Goal: Task Accomplishment & Management: Complete application form

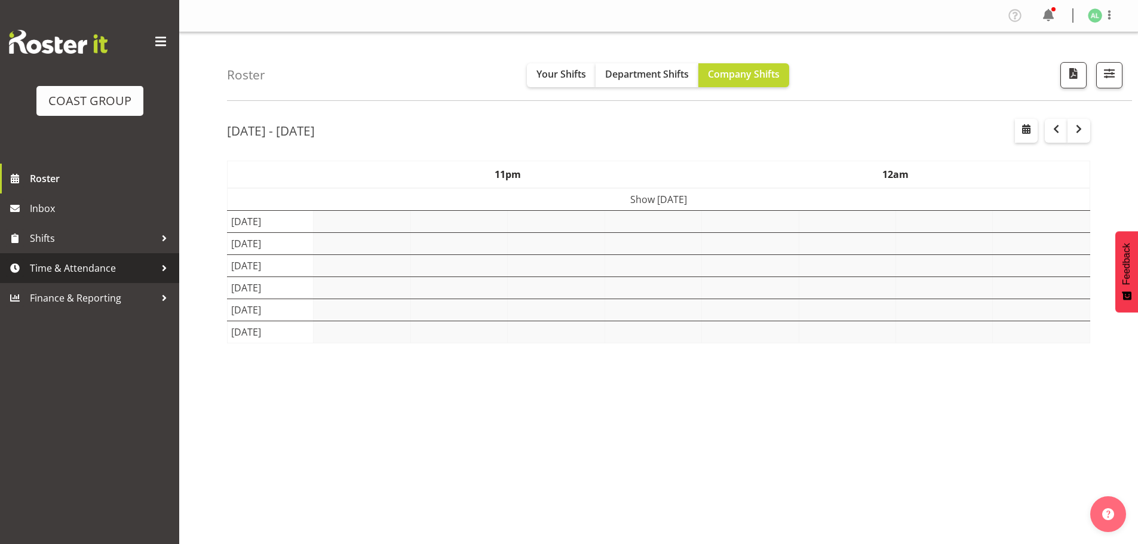
click at [84, 273] on span "Time & Attendance" at bounding box center [92, 268] width 125 height 18
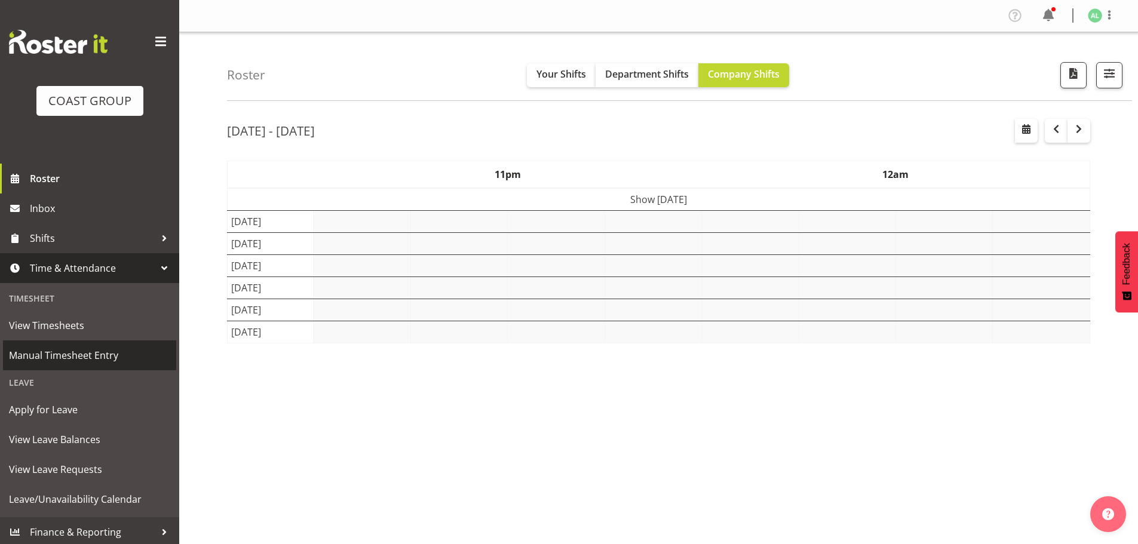
click at [63, 361] on span "Manual Timesheet Entry" at bounding box center [89, 356] width 161 height 18
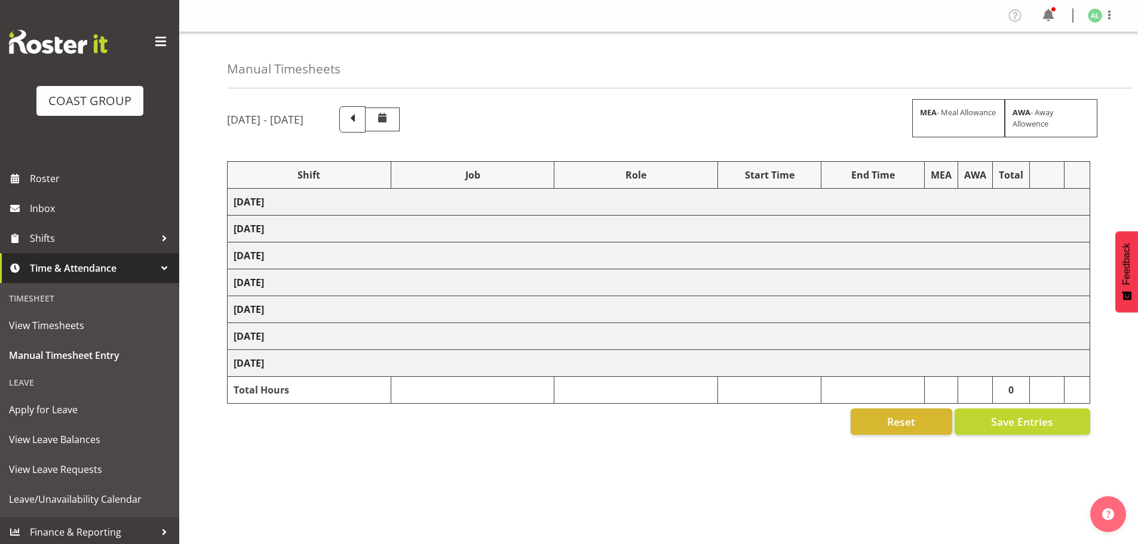
select select "10649"
select select "9853"
select select "9881"
select select "10290"
select select "9881"
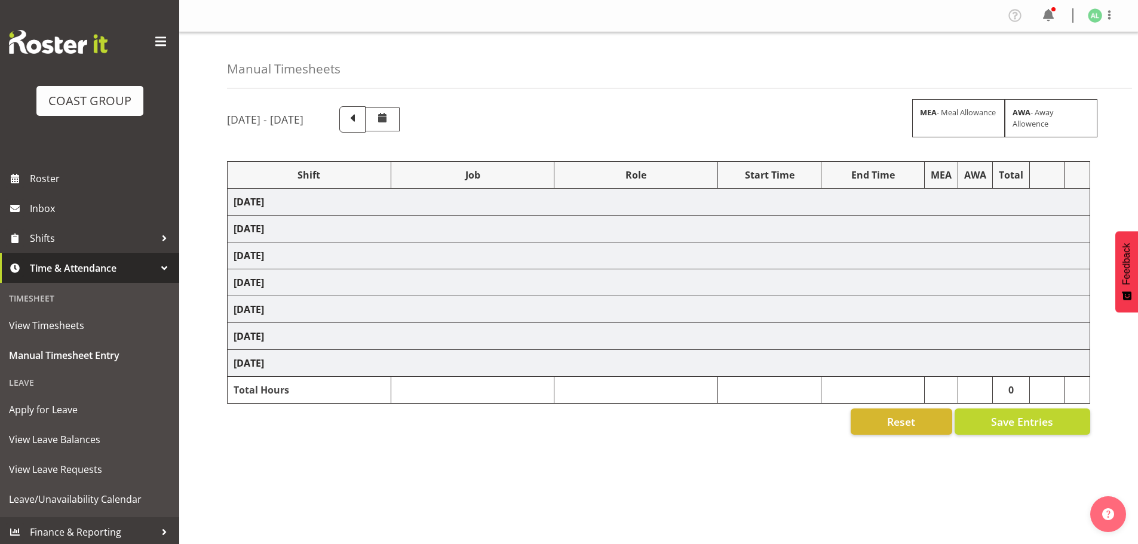
select select "9853"
select select "10649"
select select "10290"
select select "9853"
select select "9881"
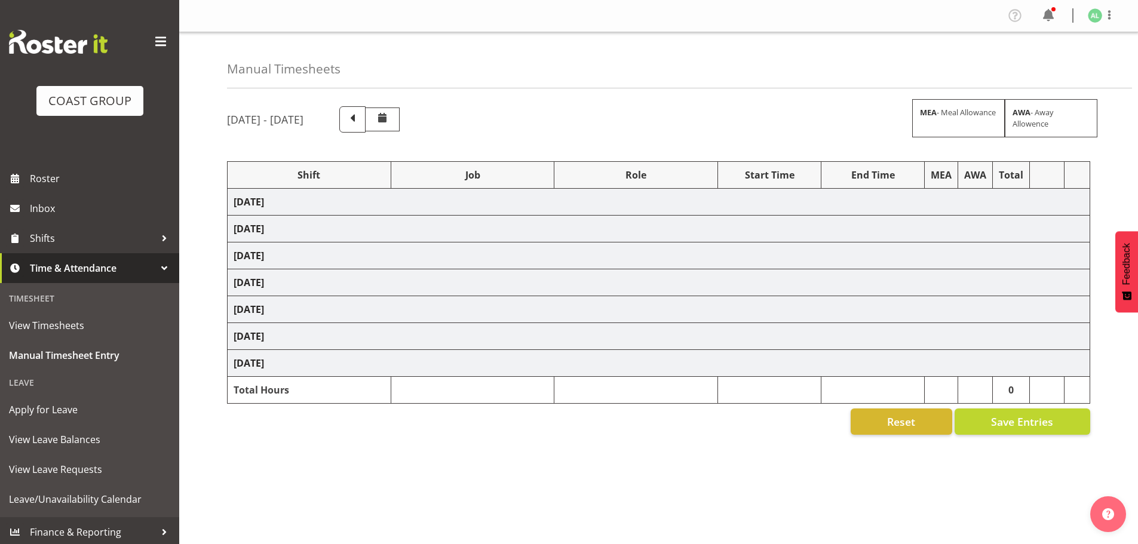
select select "10290"
select select "10649"
select select "10191"
select select "9932"
select select "9853"
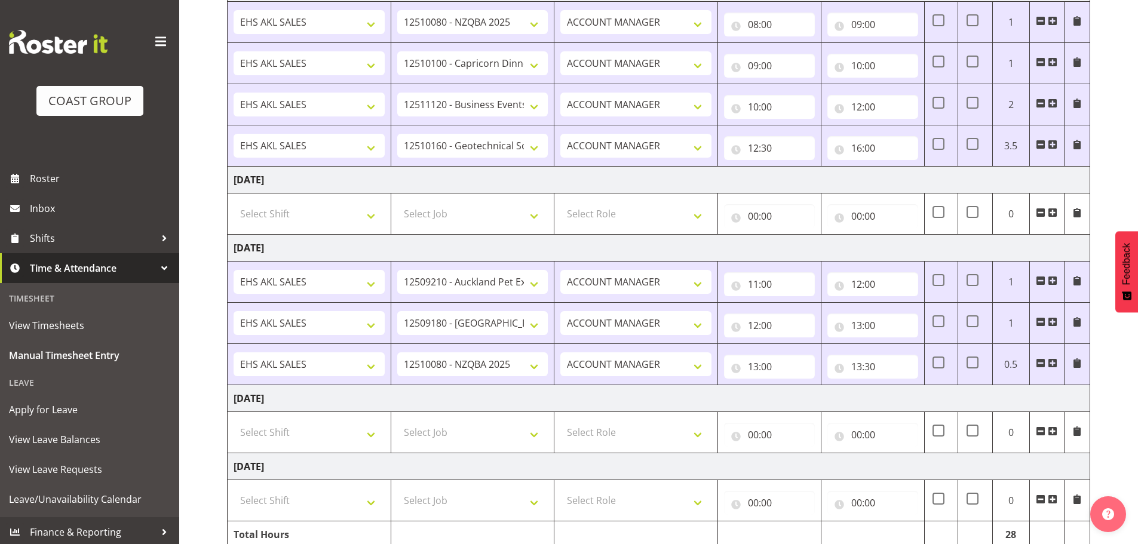
scroll to position [651, 0]
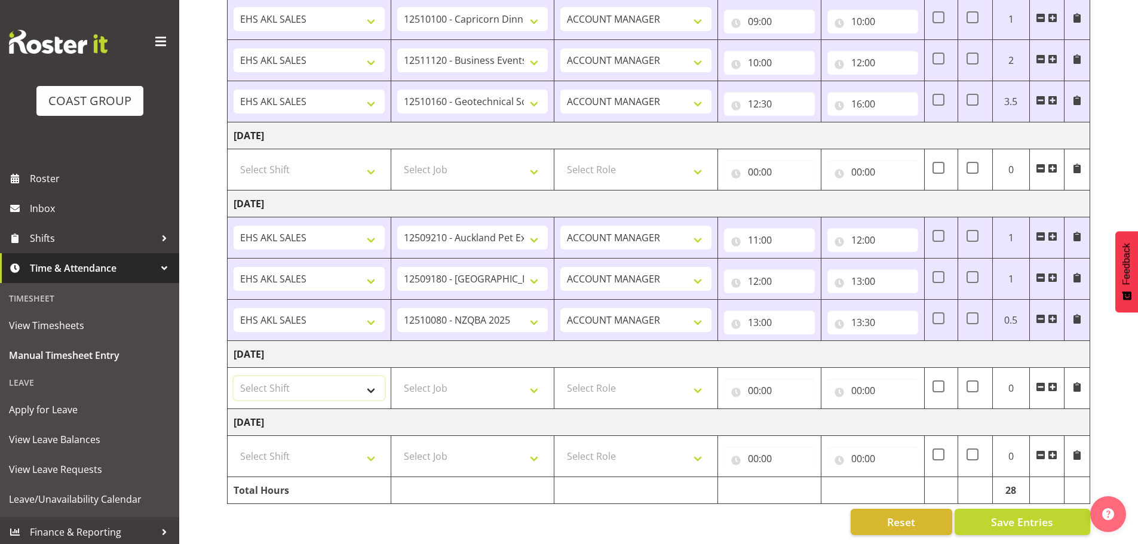
click at [261, 376] on select "Select Shift EHS AKL SALES" at bounding box center [309, 388] width 151 height 24
select select "1327"
click at [234, 376] on select "Select Shift EHS AKL SALES" at bounding box center [309, 388] width 151 height 24
click at [425, 384] on select "Select Job 1 Carlton Events 1 [PERSON_NAME][GEOGRAPHIC_DATA] 1 [PERSON_NAME][GE…" at bounding box center [472, 388] width 151 height 24
select select "9881"
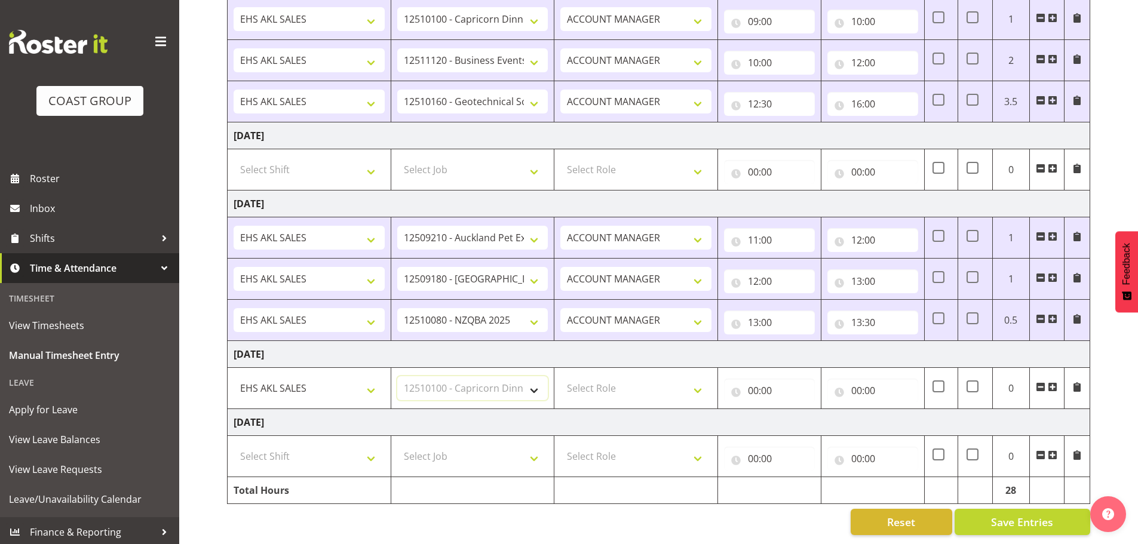
click at [397, 376] on select "Select Job 1 Carlton Events 1 [PERSON_NAME][GEOGRAPHIC_DATA] 1 [PERSON_NAME][GE…" at bounding box center [472, 388] width 151 height 24
click at [612, 379] on select "Select Role ACCOUNT MANAGER Account Manager" at bounding box center [635, 388] width 151 height 24
select select "197"
click at [560, 376] on select "Select Role ACCOUNT MANAGER Account Manager" at bounding box center [635, 388] width 151 height 24
click at [776, 381] on input "00:00" at bounding box center [769, 391] width 91 height 24
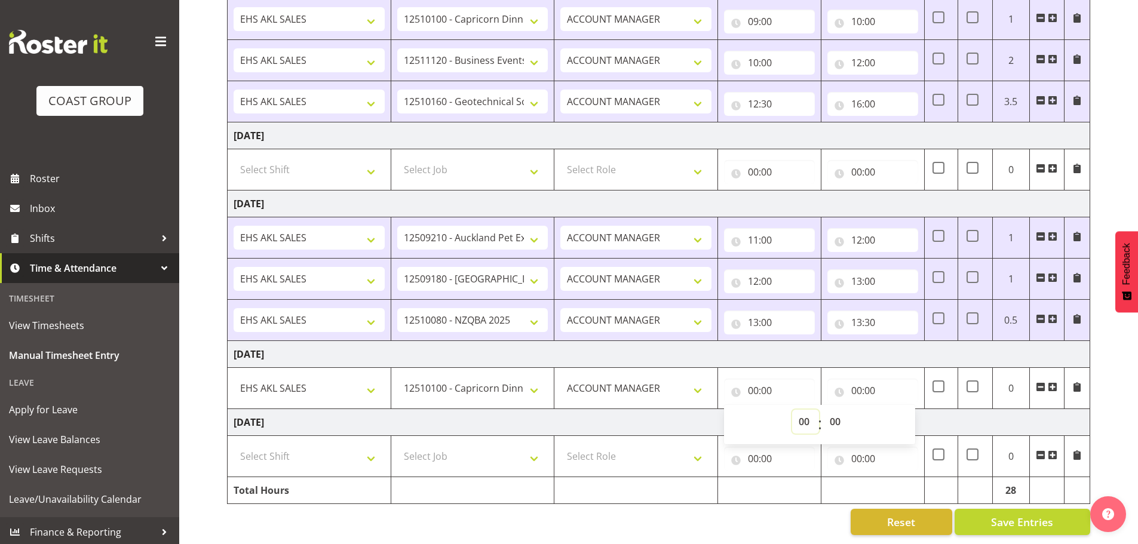
click at [806, 410] on select "00 01 02 03 04 05 06 07 08 09 10 11 12 13 14 15 16 17 18 19 20 21 22 23" at bounding box center [805, 422] width 27 height 24
select select "7"
click at [792, 410] on select "00 01 02 03 04 05 06 07 08 09 10 11 12 13 14 15 16 17 18 19 20 21 22 23" at bounding box center [805, 422] width 27 height 24
type input "07:00"
click at [861, 384] on input "00:00" at bounding box center [872, 391] width 91 height 24
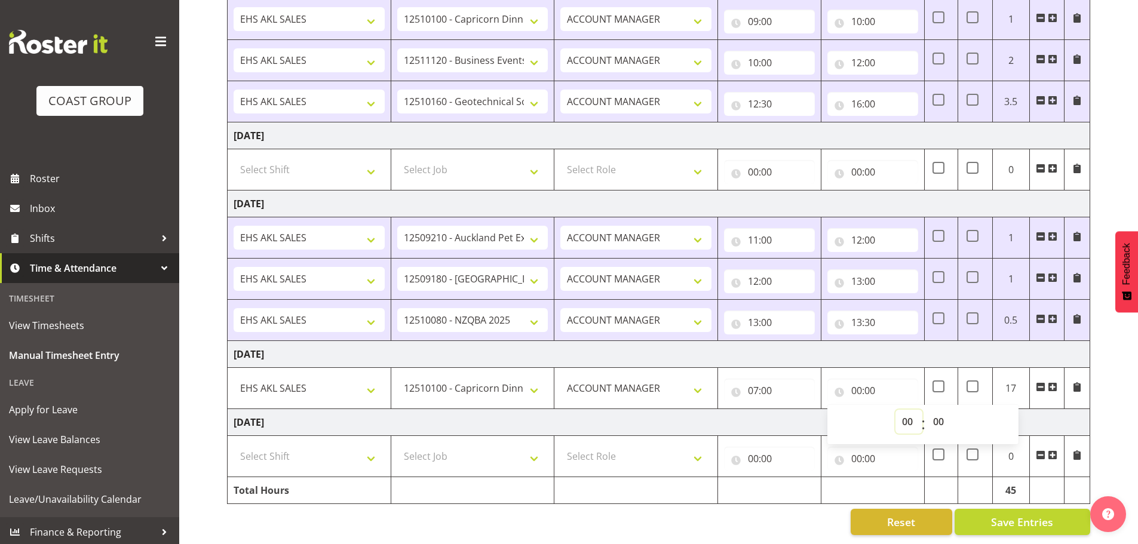
click at [907, 410] on select "00 01 02 03 04 05 06 07 08 09 10 11 12 13 14 15 16 17 18 19 20 21 22 23" at bounding box center [909, 422] width 27 height 24
select select "9"
click at [896, 410] on select "00 01 02 03 04 05 06 07 08 09 10 11 12 13 14 15 16 17 18 19 20 21 22 23" at bounding box center [909, 422] width 27 height 24
type input "09:00"
click at [1051, 382] on span at bounding box center [1053, 387] width 10 height 10
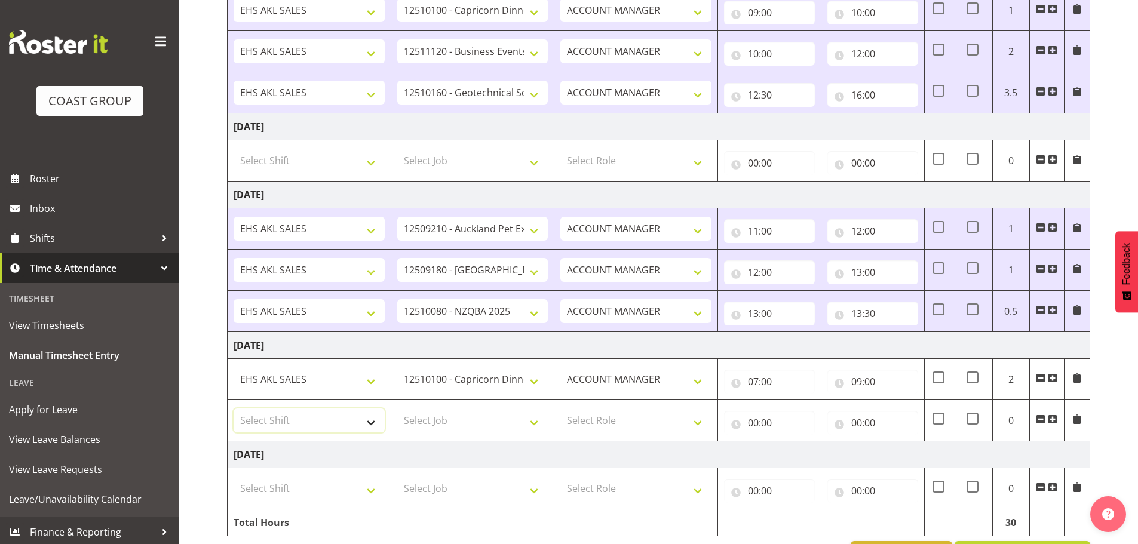
click at [281, 416] on select "Select Shift EHS AKL SALES" at bounding box center [309, 421] width 151 height 24
select select "1327"
click at [234, 409] on select "Select Shift EHS AKL SALES" at bounding box center [309, 421] width 151 height 24
click at [429, 424] on select "Select Job 1 Carlton Events 1 [PERSON_NAME][GEOGRAPHIC_DATA] 1 [PERSON_NAME][GE…" at bounding box center [472, 421] width 151 height 24
select select "10290"
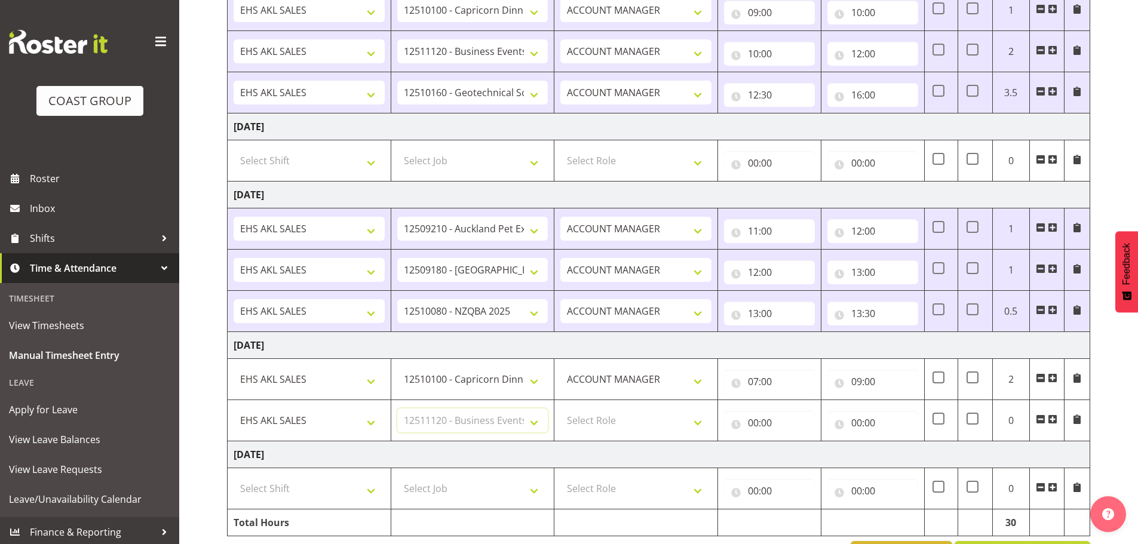
click at [397, 409] on select "Select Job 1 Carlton Events 1 [PERSON_NAME][GEOGRAPHIC_DATA] 1 [PERSON_NAME][GE…" at bounding box center [472, 421] width 151 height 24
click at [621, 419] on select "Select Role ACCOUNT MANAGER Account Manager" at bounding box center [635, 421] width 151 height 24
select select "197"
click at [560, 409] on select "Select Role ACCOUNT MANAGER Account Manager" at bounding box center [635, 421] width 151 height 24
click at [749, 421] on input "00:00" at bounding box center [769, 423] width 91 height 24
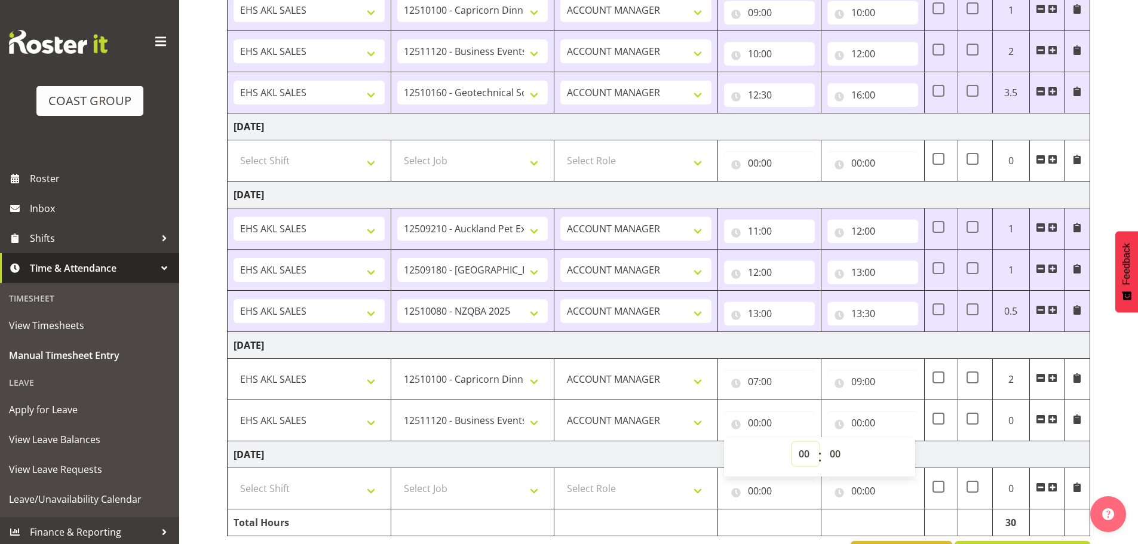
click at [805, 455] on select "00 01 02 03 04 05 06 07 08 09 10 11 12 13 14 15 16 17 18 19 20 21 22 23" at bounding box center [805, 454] width 27 height 24
select select "9"
click at [792, 442] on select "00 01 02 03 04 05 06 07 08 09 10 11 12 13 14 15 16 17 18 19 20 21 22 23" at bounding box center [805, 454] width 27 height 24
type input "09:00"
click at [860, 423] on input "00:00" at bounding box center [872, 423] width 91 height 24
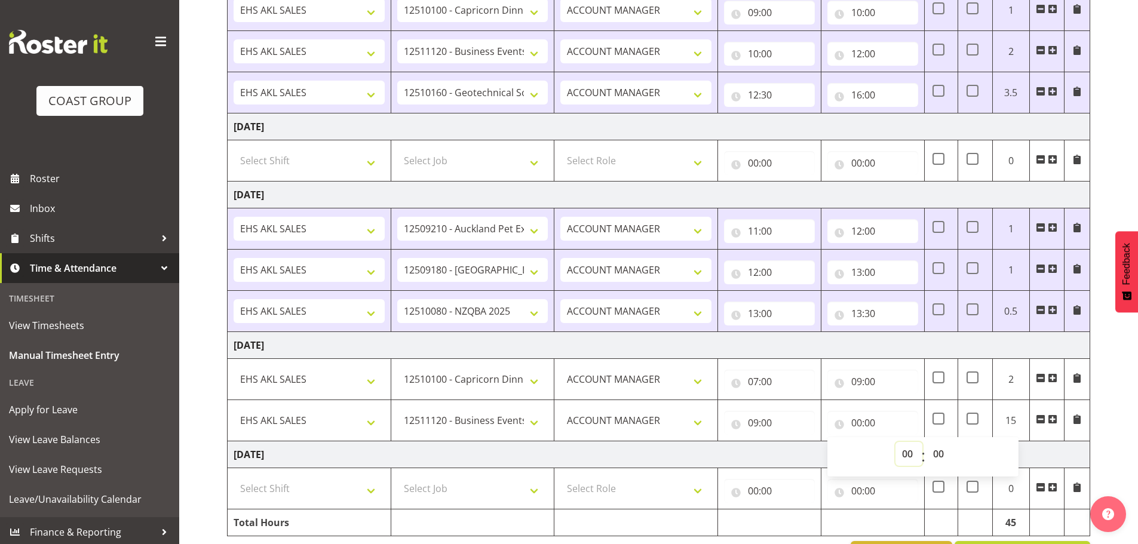
click at [905, 453] on select "00 01 02 03 04 05 06 07 08 09 10 11 12 13 14 15 16 17 18 19 20 21 22 23" at bounding box center [909, 454] width 27 height 24
select select "10"
click at [896, 442] on select "00 01 02 03 04 05 06 07 08 09 10 11 12 13 14 15 16 17 18 19 20 21 22 23" at bounding box center [909, 454] width 27 height 24
type input "10:00"
click at [1054, 419] on span at bounding box center [1053, 420] width 10 height 10
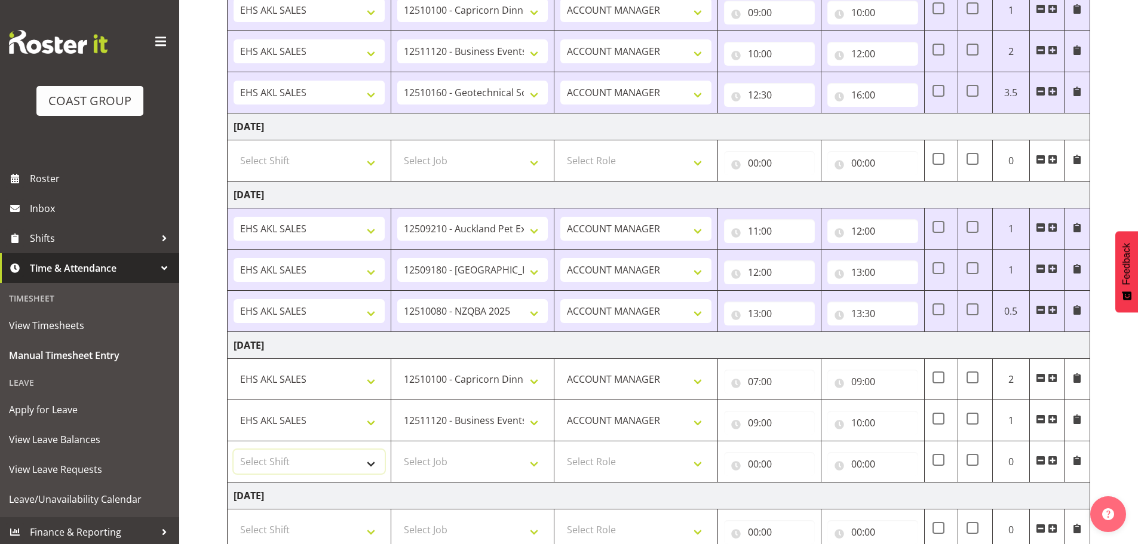
click at [274, 461] on select "Select Shift EHS AKL SALES" at bounding box center [309, 462] width 151 height 24
select select "1327"
click at [234, 450] on select "Select Shift EHS AKL SALES" at bounding box center [309, 462] width 151 height 24
click at [423, 462] on select "Select Job 1 Carlton Events 1 [PERSON_NAME][GEOGRAPHIC_DATA] 1 [PERSON_NAME][GE…" at bounding box center [472, 462] width 151 height 24
click at [397, 450] on select "Select Job 1 Carlton Events 1 [PERSON_NAME][GEOGRAPHIC_DATA] 1 [PERSON_NAME][GE…" at bounding box center [472, 462] width 151 height 24
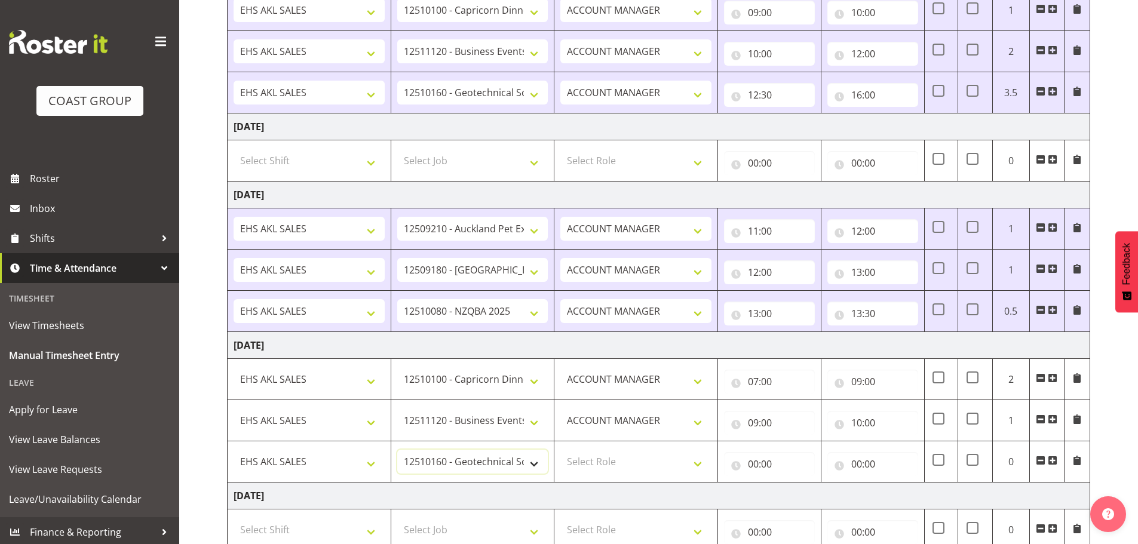
click at [510, 461] on select "1 Carlton Events 1 [PERSON_NAME] 1 [PERSON_NAME][GEOGRAPHIC_DATA] 1 EHS WAREHOU…" at bounding box center [472, 462] width 151 height 24
select select "9932"
click at [397, 450] on select "1 Carlton Events 1 [PERSON_NAME] 1 [PERSON_NAME][GEOGRAPHIC_DATA] 1 EHS WAREHOU…" at bounding box center [472, 462] width 151 height 24
click at [641, 465] on select "Select Role ACCOUNT MANAGER Account Manager" at bounding box center [635, 462] width 151 height 24
click at [593, 460] on select "Select Role ACCOUNT MANAGER Account Manager" at bounding box center [635, 462] width 151 height 24
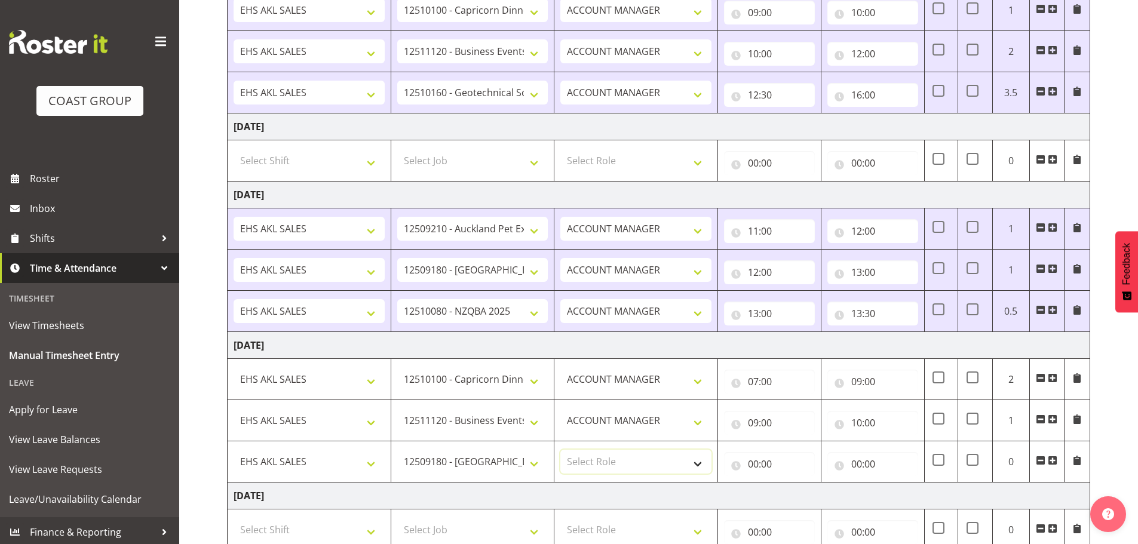
click at [602, 458] on select "Select Role ACCOUNT MANAGER Account Manager" at bounding box center [635, 462] width 151 height 24
select select "197"
click at [560, 450] on select "Select Role ACCOUNT MANAGER Account Manager" at bounding box center [635, 462] width 151 height 24
click at [752, 464] on input "00:00" at bounding box center [769, 464] width 91 height 24
click at [804, 489] on select "00 01 02 03 04 05 06 07 08 09 10 11 12 13 14 15 16 17 18 19 20 21 22 23" at bounding box center [805, 495] width 27 height 24
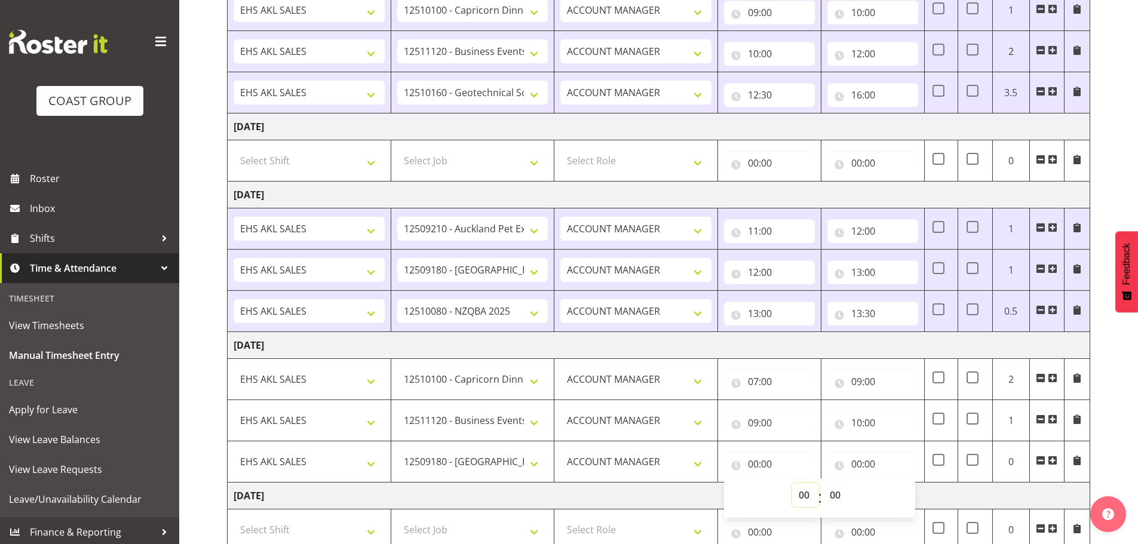
select select "10"
click at [792, 483] on select "00 01 02 03 04 05 06 07 08 09 10 11 12 13 14 15 16 17 18 19 20 21 22 23" at bounding box center [805, 495] width 27 height 24
type input "10:00"
click at [857, 464] on input "00:00" at bounding box center [872, 464] width 91 height 24
drag, startPoint x: 911, startPoint y: 491, endPoint x: 903, endPoint y: 486, distance: 9.1
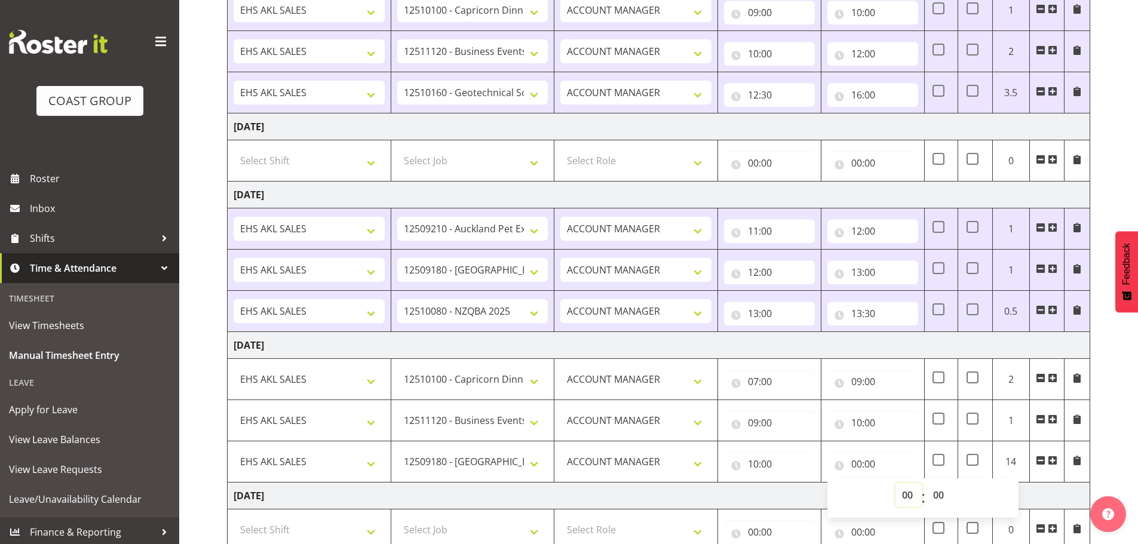
click at [911, 492] on select "00 01 02 03 04 05 06 07 08 09 10 11 12 13 14 15 16 17 18 19 20 21 22 23" at bounding box center [909, 495] width 27 height 24
select select "13"
click at [896, 483] on select "00 01 02 03 04 05 06 07 08 09 10 11 12 13 14 15 16 17 18 19 20 21 22 23" at bounding box center [909, 495] width 27 height 24
type input "13:00"
drag, startPoint x: 1053, startPoint y: 459, endPoint x: 824, endPoint y: 428, distance: 230.3
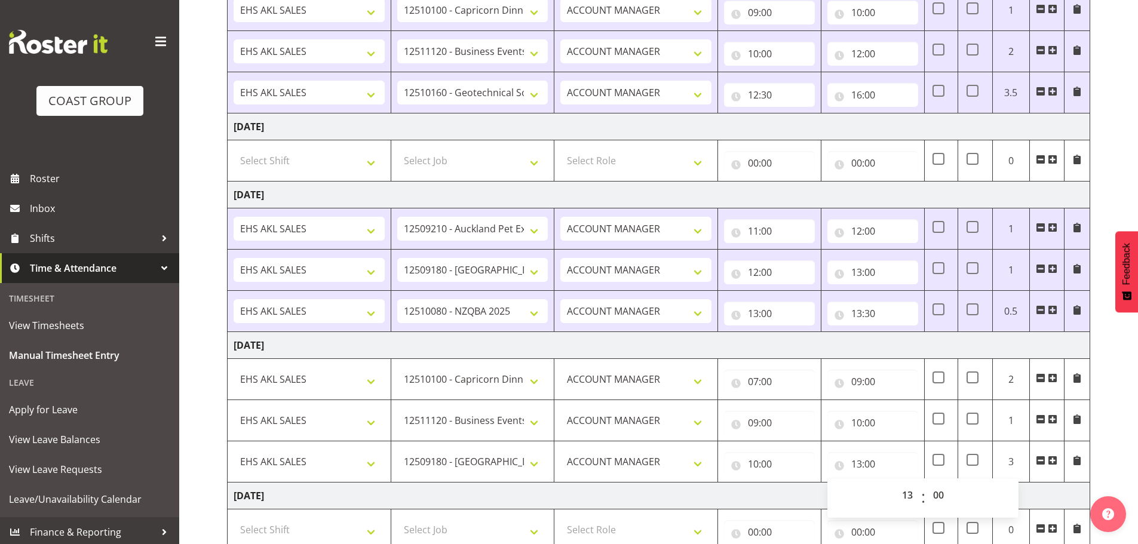
click at [1052, 459] on span at bounding box center [1053, 461] width 10 height 10
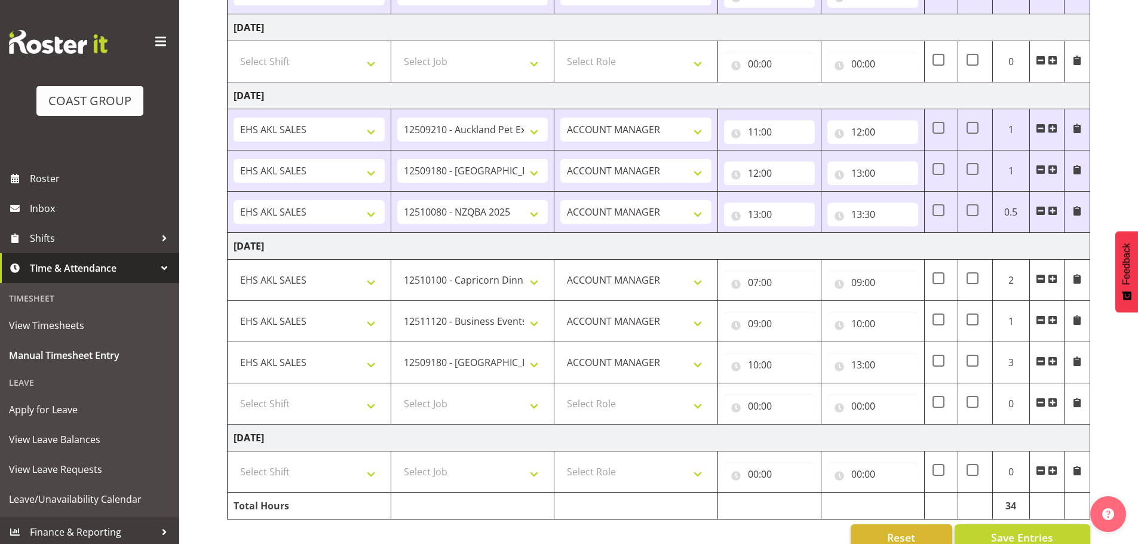
scroll to position [774, 0]
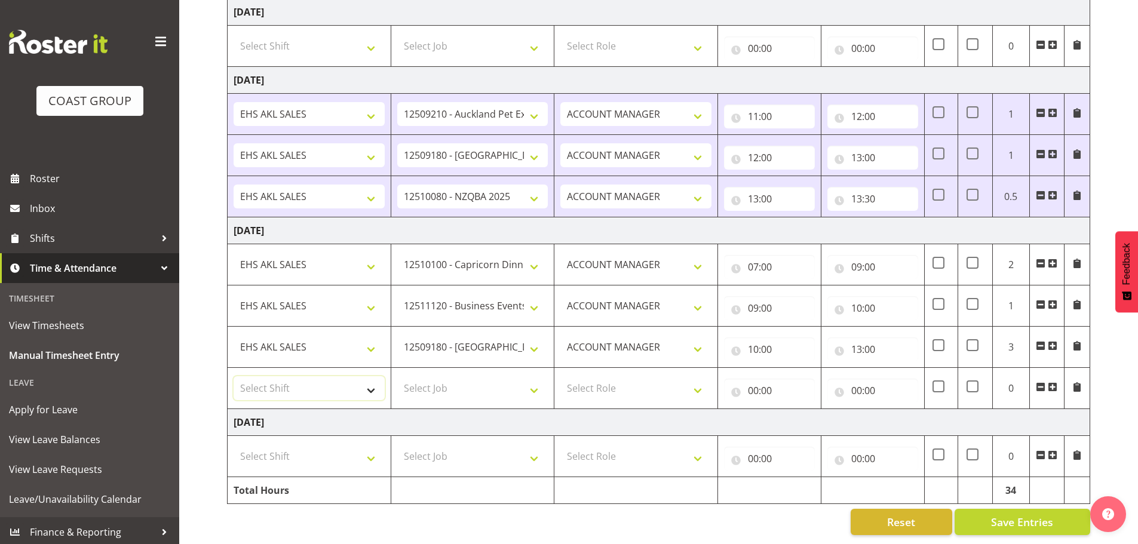
click at [284, 376] on select "Select Shift EHS AKL SALES" at bounding box center [309, 388] width 151 height 24
select select "1327"
click at [234, 376] on select "Select Shift EHS AKL SALES" at bounding box center [309, 388] width 151 height 24
click at [458, 381] on select "Select Job 1 Carlton Events 1 [PERSON_NAME][GEOGRAPHIC_DATA] 1 [PERSON_NAME][GE…" at bounding box center [472, 388] width 151 height 24
click at [397, 376] on select "Select Job 1 Carlton Events 1 [PERSON_NAME][GEOGRAPHIC_DATA] 1 [PERSON_NAME][GE…" at bounding box center [472, 388] width 151 height 24
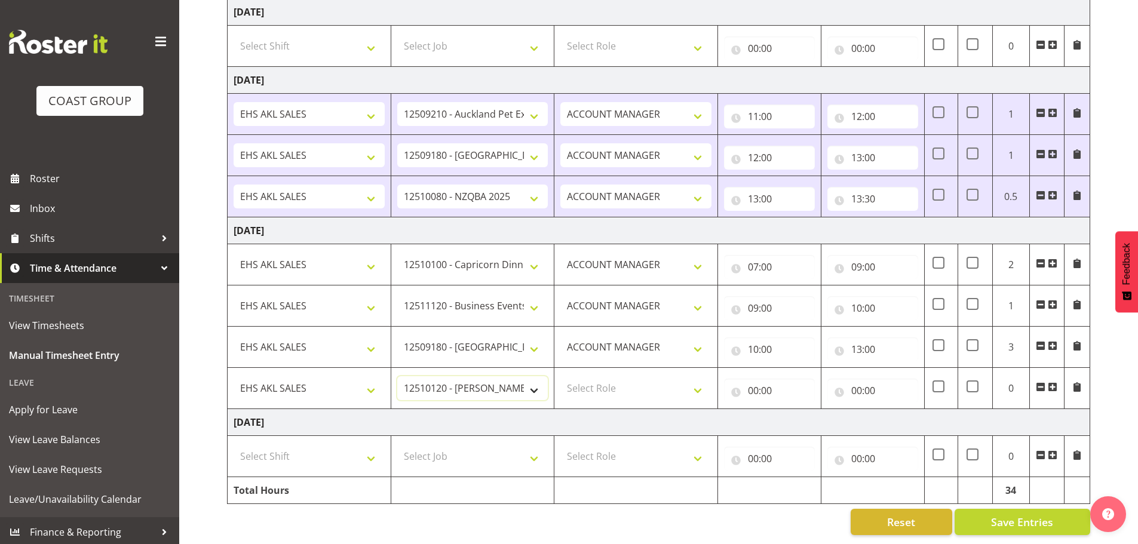
click at [479, 376] on select "1 Carlton Events 1 [PERSON_NAME] 1 [PERSON_NAME][GEOGRAPHIC_DATA] 1 EHS WAREHOU…" at bounding box center [472, 388] width 151 height 24
select select "10649"
click at [397, 376] on select "1 Carlton Events 1 [PERSON_NAME] 1 [PERSON_NAME][GEOGRAPHIC_DATA] 1 EHS WAREHOU…" at bounding box center [472, 388] width 151 height 24
click at [630, 382] on select "Select Role ACCOUNT MANAGER Account Manager" at bounding box center [635, 388] width 151 height 24
select select "197"
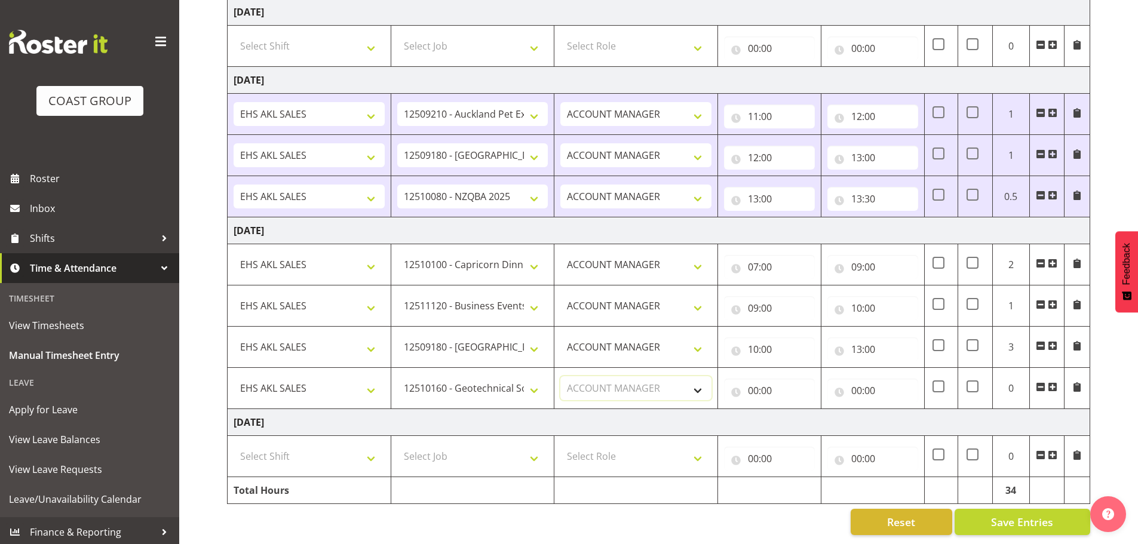
click at [560, 376] on select "Select Role ACCOUNT MANAGER Account Manager" at bounding box center [635, 388] width 151 height 24
click at [752, 379] on input "00:00" at bounding box center [769, 391] width 91 height 24
click at [809, 410] on select "00 01 02 03 04 05 06 07 08 09 10 11 12 13 14 15 16 17 18 19 20 21 22 23" at bounding box center [805, 422] width 27 height 24
select select "13"
click at [792, 410] on select "00 01 02 03 04 05 06 07 08 09 10 11 12 13 14 15 16 17 18 19 20 21 22 23" at bounding box center [805, 422] width 27 height 24
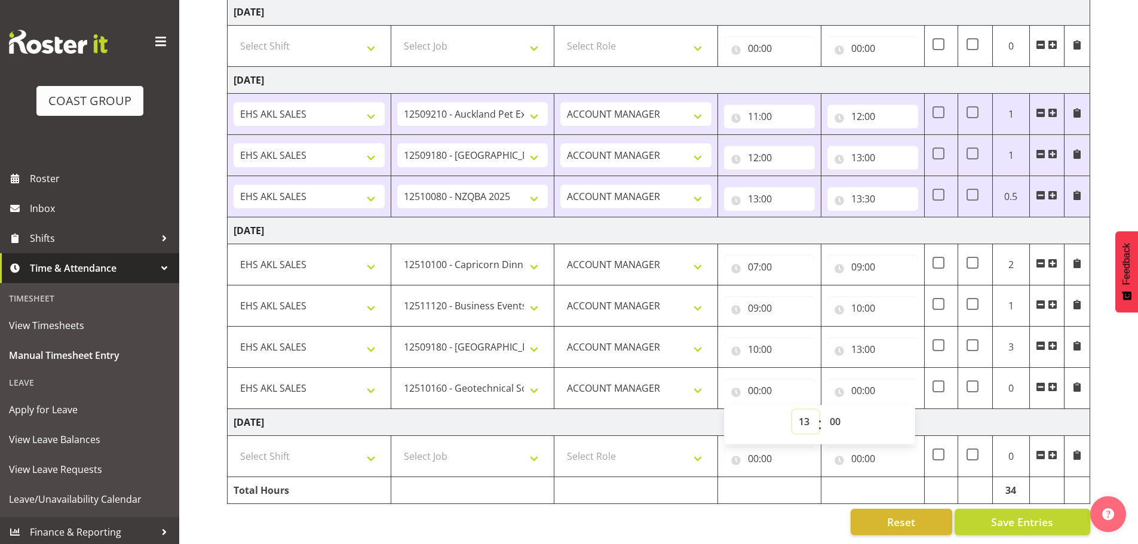
type input "13:00"
click at [829, 410] on select "00 01 02 03 04 05 06 07 08 09 10 11 12 13 14 15 16 17 18 19 20 21 22 23 24 25 2…" at bounding box center [836, 422] width 27 height 24
select select "30"
click at [823, 410] on select "00 01 02 03 04 05 06 07 08 09 10 11 12 13 14 15 16 17 18 19 20 21 22 23 24 25 2…" at bounding box center [836, 422] width 27 height 24
type input "13:30"
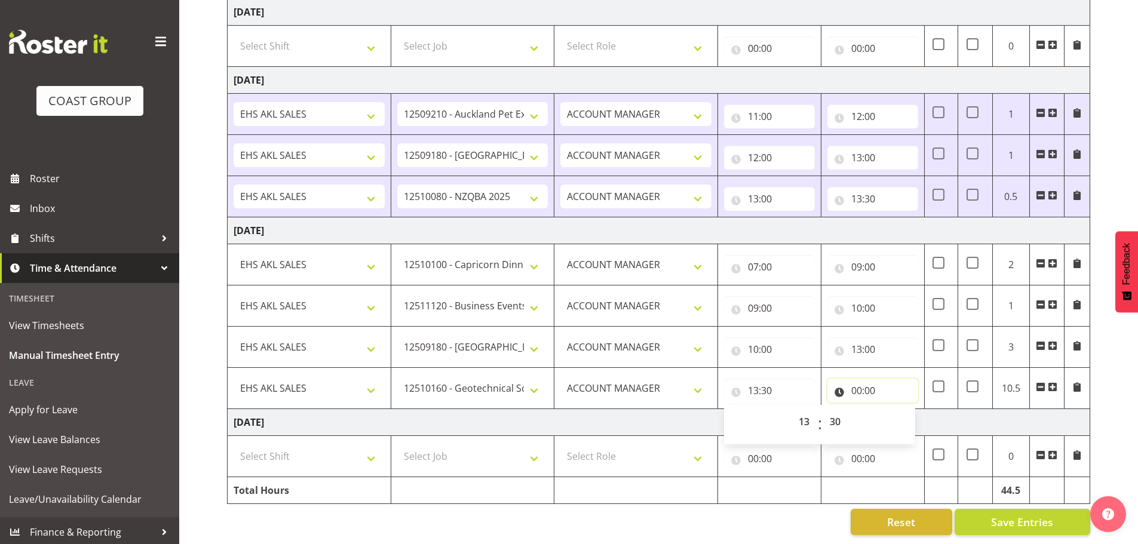
click at [857, 384] on input "00:00" at bounding box center [872, 391] width 91 height 24
click at [909, 415] on select "00 01 02 03 04 05 06 07 08 09 10 11 12 13 14 15 16 17 18 19 20 21 22 23" at bounding box center [909, 422] width 27 height 24
select select "16"
click at [896, 410] on select "00 01 02 03 04 05 06 07 08 09 10 11 12 13 14 15 16 17 18 19 20 21 22 23" at bounding box center [909, 422] width 27 height 24
type input "16:00"
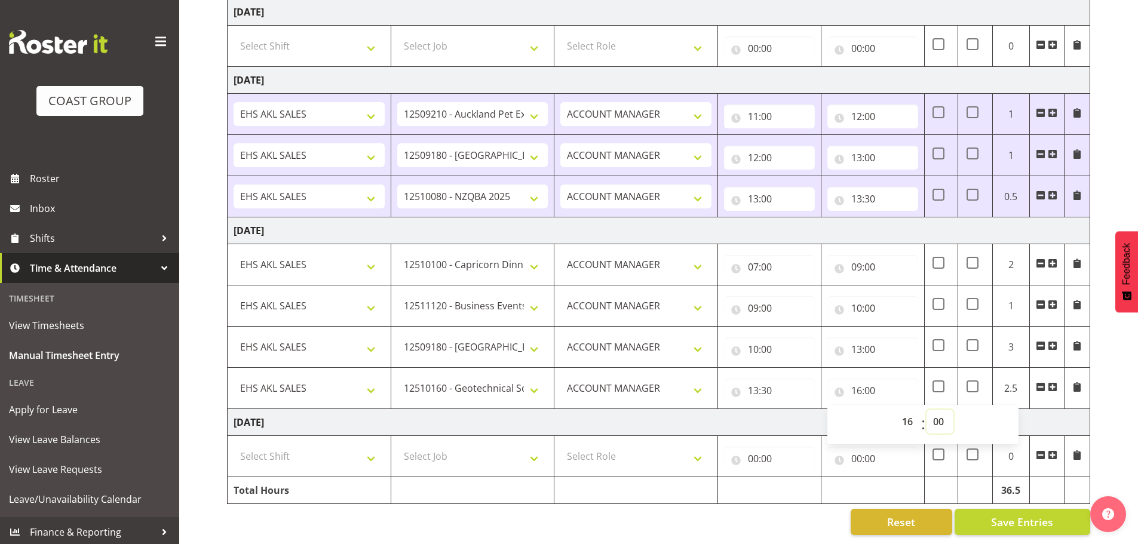
click at [933, 412] on select "00 01 02 03 04 05 06 07 08 09 10 11 12 13 14 15 16 17 18 19 20 21 22 23 24 25 2…" at bounding box center [940, 422] width 27 height 24
select select "30"
click at [927, 410] on select "00 01 02 03 04 05 06 07 08 09 10 11 12 13 14 15 16 17 18 19 20 21 22 23 24 25 2…" at bounding box center [940, 422] width 27 height 24
type input "16:30"
click at [730, 412] on td "[DATE]" at bounding box center [659, 422] width 863 height 27
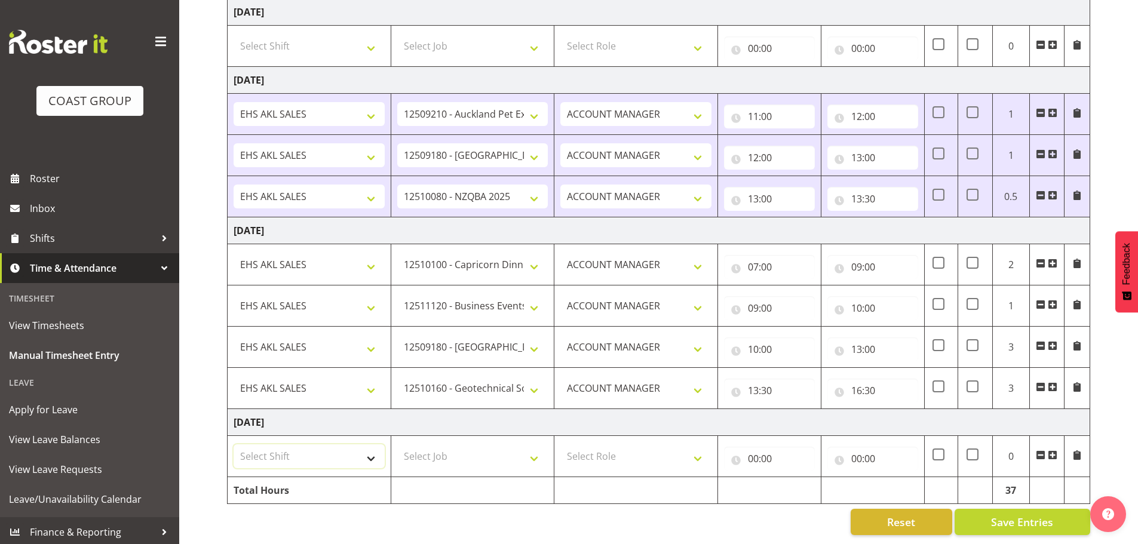
click at [295, 445] on select "Select Shift EHS AKL SALES" at bounding box center [309, 457] width 151 height 24
select select "1327"
click at [234, 445] on select "Select Shift EHS AKL SALES" at bounding box center [309, 457] width 151 height 24
click at [443, 449] on select "Select Job 1 Carlton Events 1 [PERSON_NAME][GEOGRAPHIC_DATA] 1 [PERSON_NAME][GE…" at bounding box center [472, 457] width 151 height 24
select select "10649"
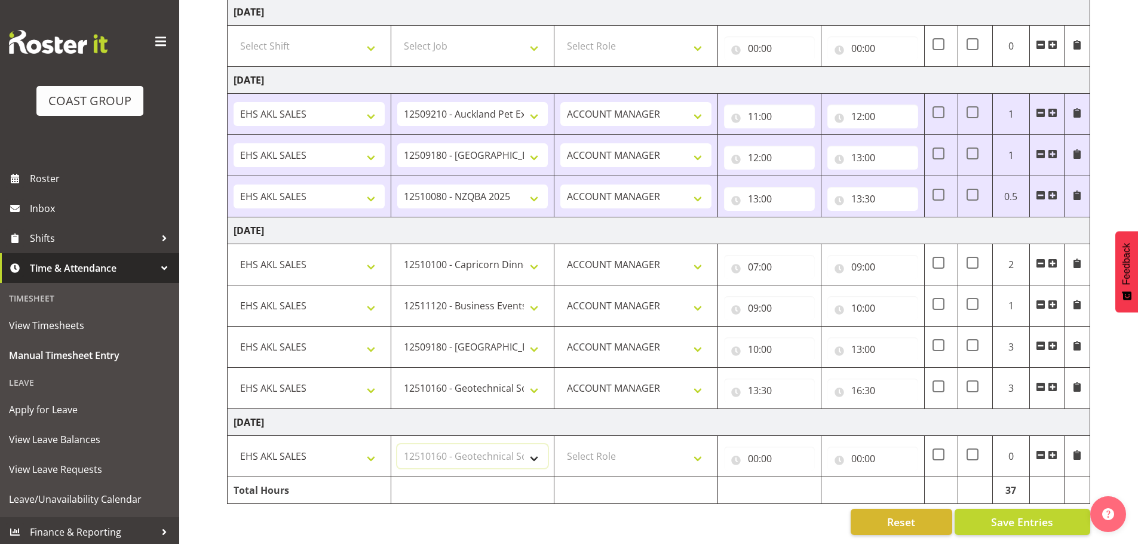
click at [397, 445] on select "Select Job 1 Carlton Events 1 [PERSON_NAME][GEOGRAPHIC_DATA] 1 [PERSON_NAME][GE…" at bounding box center [472, 457] width 151 height 24
click at [608, 452] on select "Select Role ACCOUNT MANAGER Account Manager" at bounding box center [635, 457] width 151 height 24
select select "197"
click at [560, 445] on select "Select Role ACCOUNT MANAGER Account Manager" at bounding box center [635, 457] width 151 height 24
click at [758, 455] on input "00:00" at bounding box center [769, 459] width 91 height 24
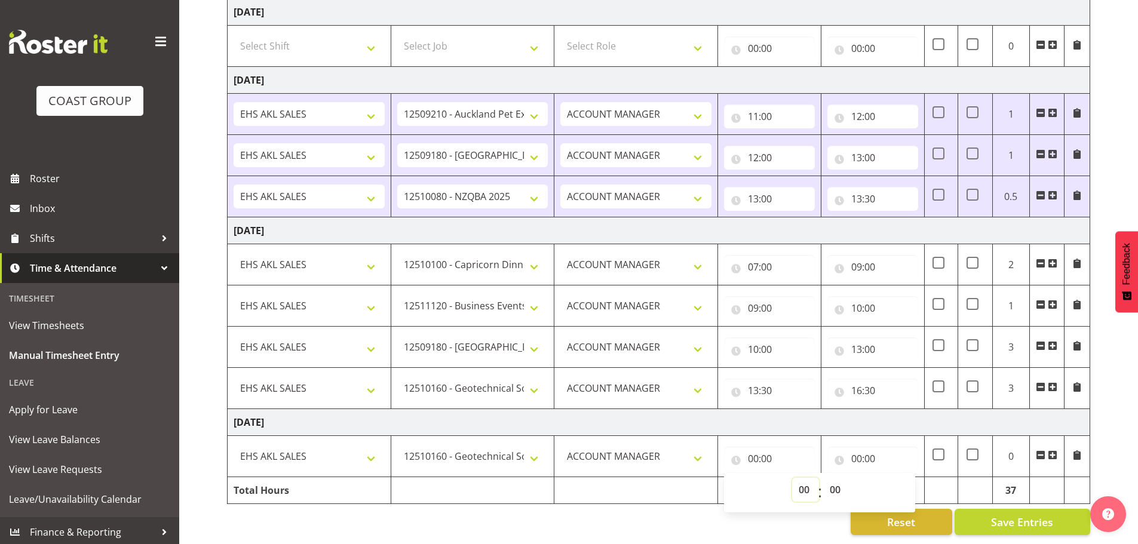
click at [807, 478] on select "00 01 02 03 04 05 06 07 08 09 10 11 12 13 14 15 16 17 18 19 20 21 22 23" at bounding box center [805, 490] width 27 height 24
select select "8"
click at [792, 478] on select "00 01 02 03 04 05 06 07 08 09 10 11 12 13 14 15 16 17 18 19 20 21 22 23" at bounding box center [805, 490] width 27 height 24
type input "08:00"
click at [861, 448] on input "00:00" at bounding box center [872, 459] width 91 height 24
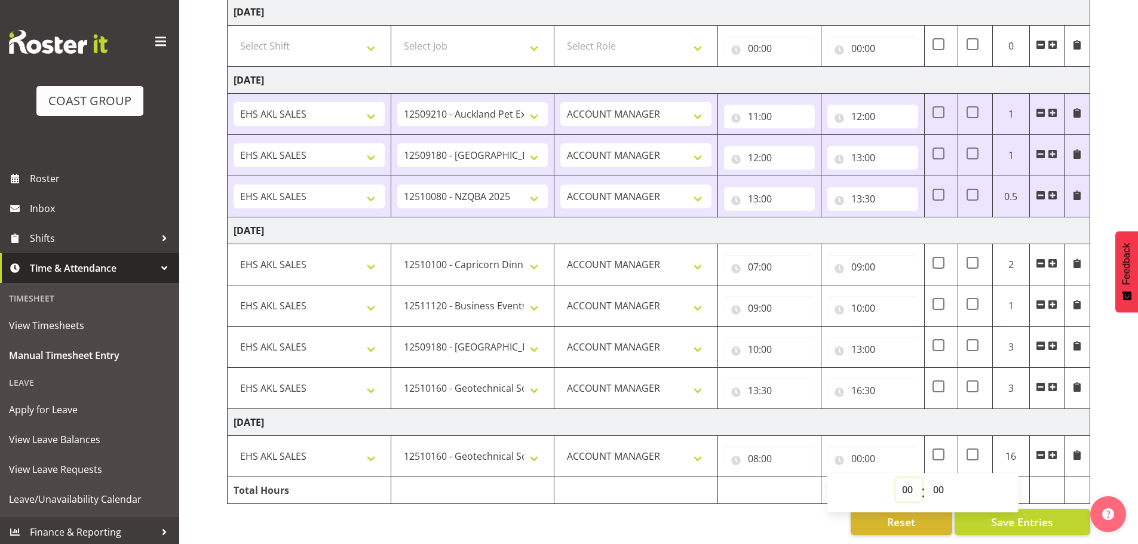
click at [908, 480] on select "00 01 02 03 04 05 06 07 08 09 10 11 12 13 14 15 16 17 18 19 20 21 22 23" at bounding box center [909, 490] width 27 height 24
select select "12"
click at [896, 478] on select "00 01 02 03 04 05 06 07 08 09 10 11 12 13 14 15 16 17 18 19 20 21 22 23" at bounding box center [909, 490] width 27 height 24
type input "12:00"
click at [1054, 450] on span at bounding box center [1053, 455] width 10 height 10
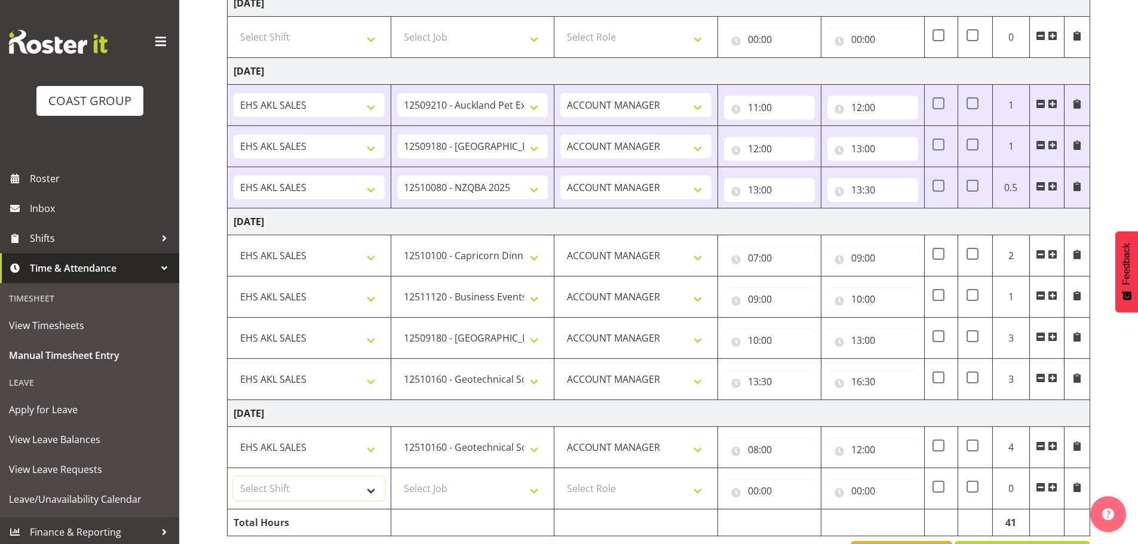
click at [275, 489] on select "Select Shift EHS AKL SALES" at bounding box center [309, 489] width 151 height 24
select select "1327"
click at [234, 477] on select "Select Shift EHS AKL SALES" at bounding box center [309, 489] width 151 height 24
click at [445, 492] on select "Select Job 1 Carlton Events 1 [PERSON_NAME][GEOGRAPHIC_DATA] 1 [PERSON_NAME][GE…" at bounding box center [472, 489] width 151 height 24
select select "10290"
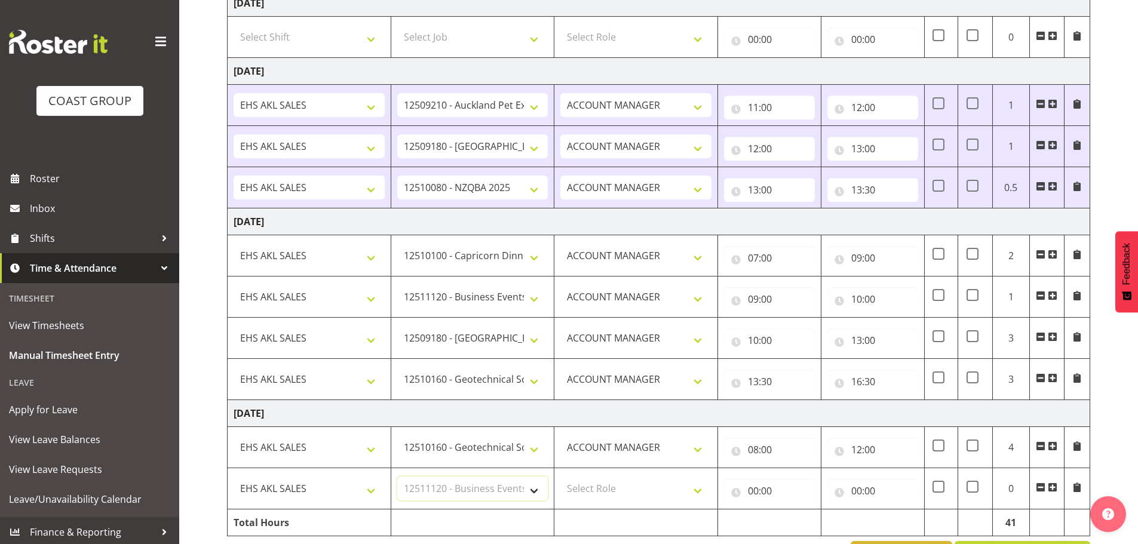
click at [397, 477] on select "Select Job 1 Carlton Events 1 [PERSON_NAME][GEOGRAPHIC_DATA] 1 [PERSON_NAME][GE…" at bounding box center [472, 489] width 151 height 24
click at [587, 495] on select "Select Role ACCOUNT MANAGER Account Manager" at bounding box center [635, 489] width 151 height 24
select select "197"
click at [560, 477] on select "Select Role ACCOUNT MANAGER Account Manager" at bounding box center [635, 489] width 151 height 24
click at [755, 487] on input "00:00" at bounding box center [769, 491] width 91 height 24
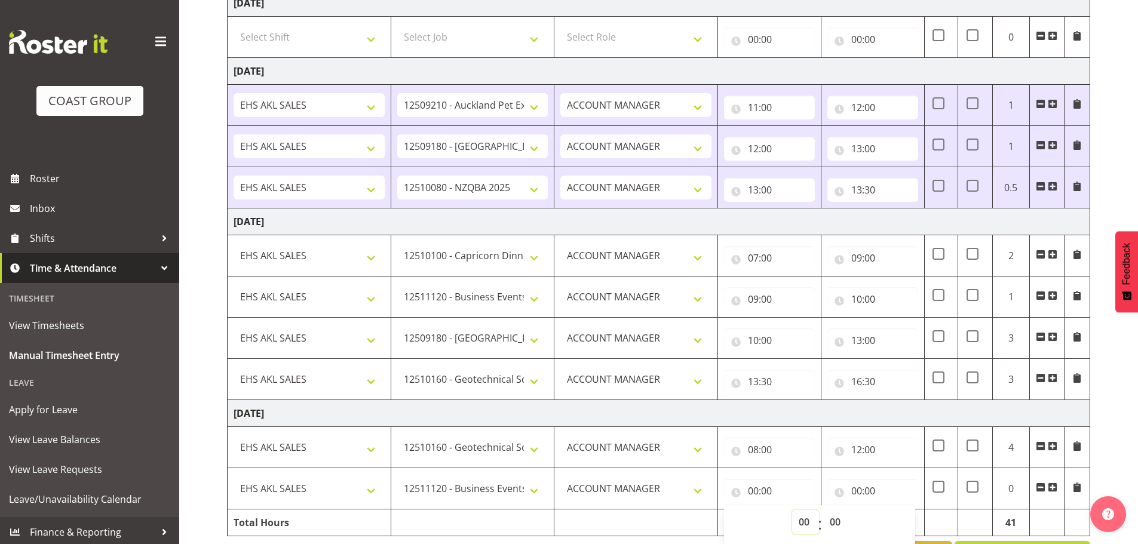
click at [805, 517] on select "00 01 02 03 04 05 06 07 08 09 10 11 12 13 14 15 16 17 18 19 20 21 22 23" at bounding box center [805, 522] width 27 height 24
select select "12"
click at [792, 510] on select "00 01 02 03 04 05 06 07 08 09 10 11 12 13 14 15 16 17 18 19 20 21 22 23" at bounding box center [805, 522] width 27 height 24
type input "12:00"
click at [836, 521] on select "00 01 02 03 04 05 06 07 08 09 10 11 12 13 14 15 16 17 18 19 20 21 22 23 24 25 2…" at bounding box center [836, 522] width 27 height 24
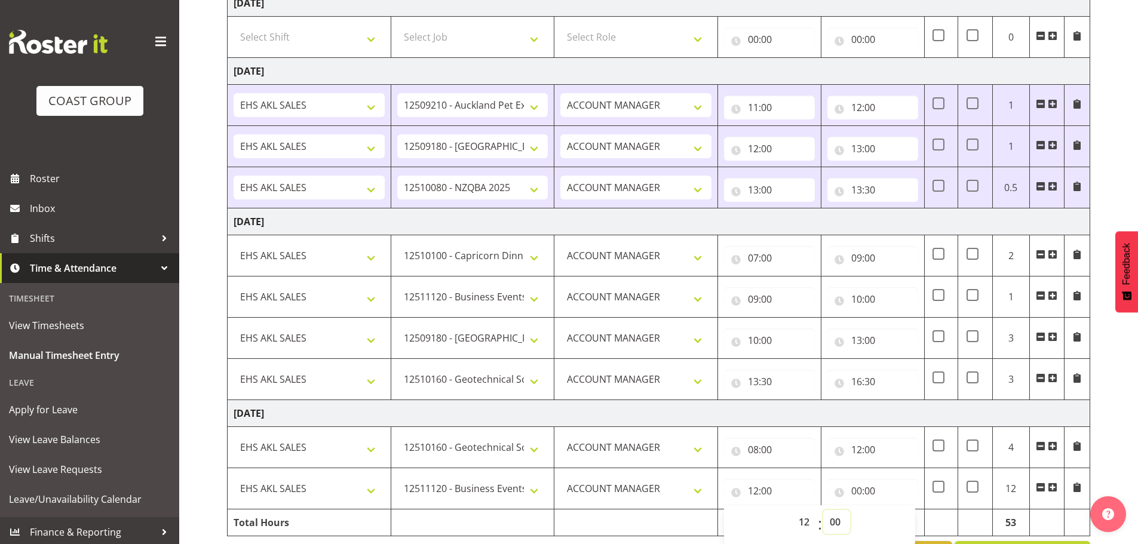
select select "30"
click at [823, 510] on select "00 01 02 03 04 05 06 07 08 09 10 11 12 13 14 15 16 17 18 19 20 21 22 23 24 25 2…" at bounding box center [836, 522] width 27 height 24
type input "12:30"
click at [857, 493] on input "00:00" at bounding box center [872, 491] width 91 height 24
click at [903, 516] on select "00 01 02 03 04 05 06 07 08 09 10 11 12 13 14 15 16 17 18 19 20 21 22 23" at bounding box center [909, 522] width 27 height 24
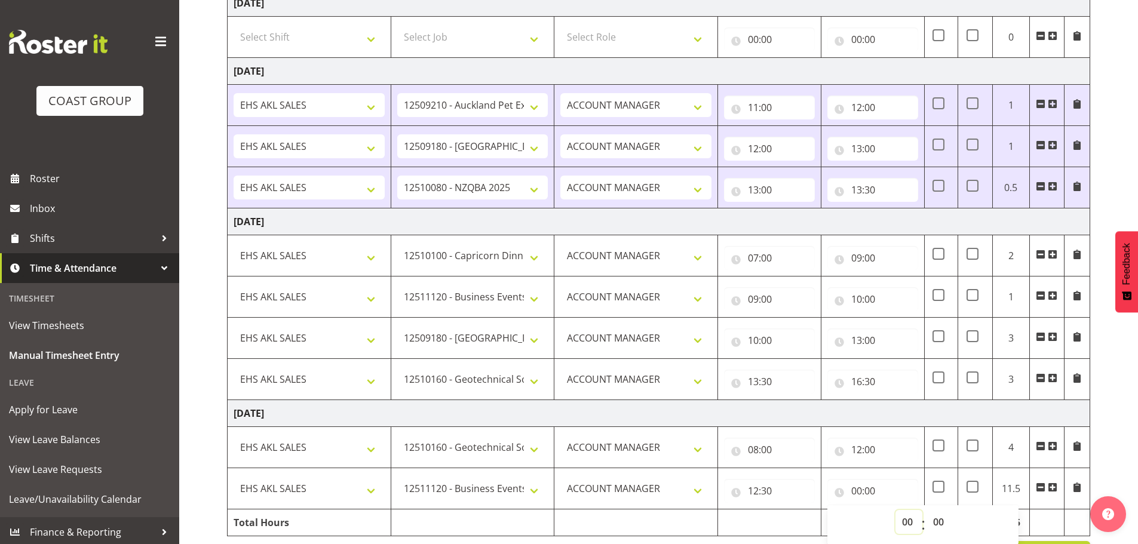
select select "14"
click at [896, 510] on select "00 01 02 03 04 05 06 07 08 09 10 11 12 13 14 15 16 17 18 19 20 21 22 23" at bounding box center [909, 522] width 27 height 24
type input "14:00"
click at [933, 522] on select "00 01 02 03 04 05 06 07 08 09 10 11 12 13 14 15 16 17 18 19 20 21 22 23 24 25 2…" at bounding box center [940, 522] width 27 height 24
select select "30"
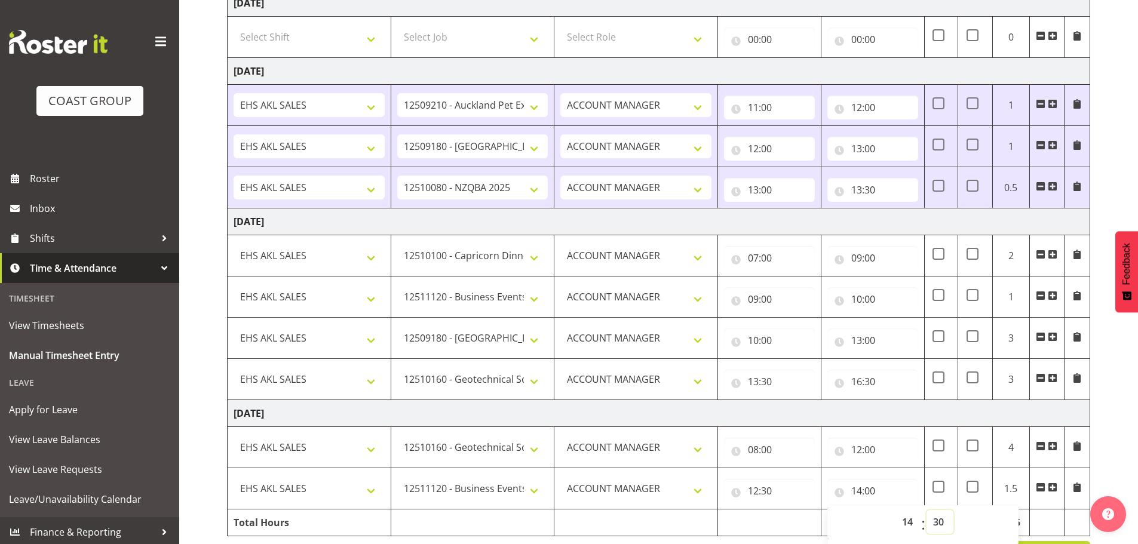
click at [927, 510] on select "00 01 02 03 04 05 06 07 08 09 10 11 12 13 14 15 16 17 18 19 20 21 22 23 24 25 2…" at bounding box center [940, 522] width 27 height 24
type input "14:30"
click at [1052, 487] on span at bounding box center [1053, 488] width 10 height 10
click at [288, 530] on select "Select Shift EHS AKL SALES" at bounding box center [309, 530] width 151 height 24
select select "1327"
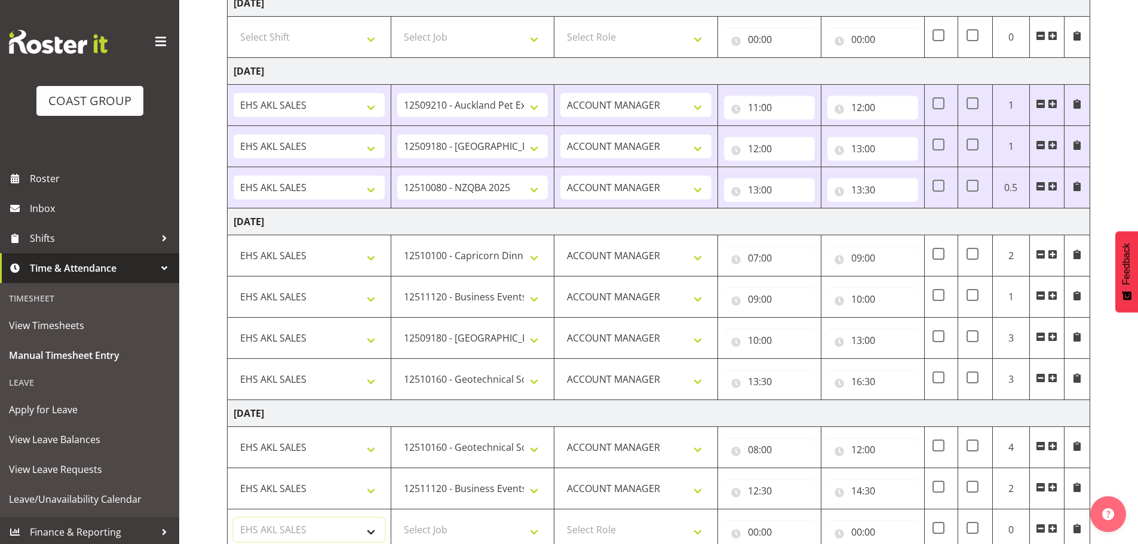
click at [234, 518] on select "Select Shift EHS AKL SALES" at bounding box center [309, 530] width 151 height 24
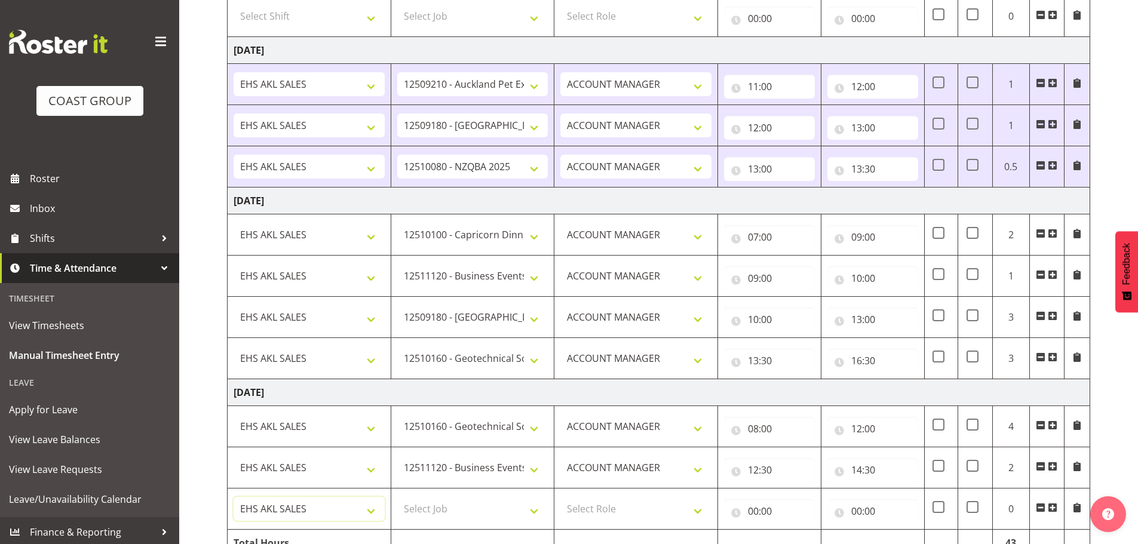
scroll to position [857, 0]
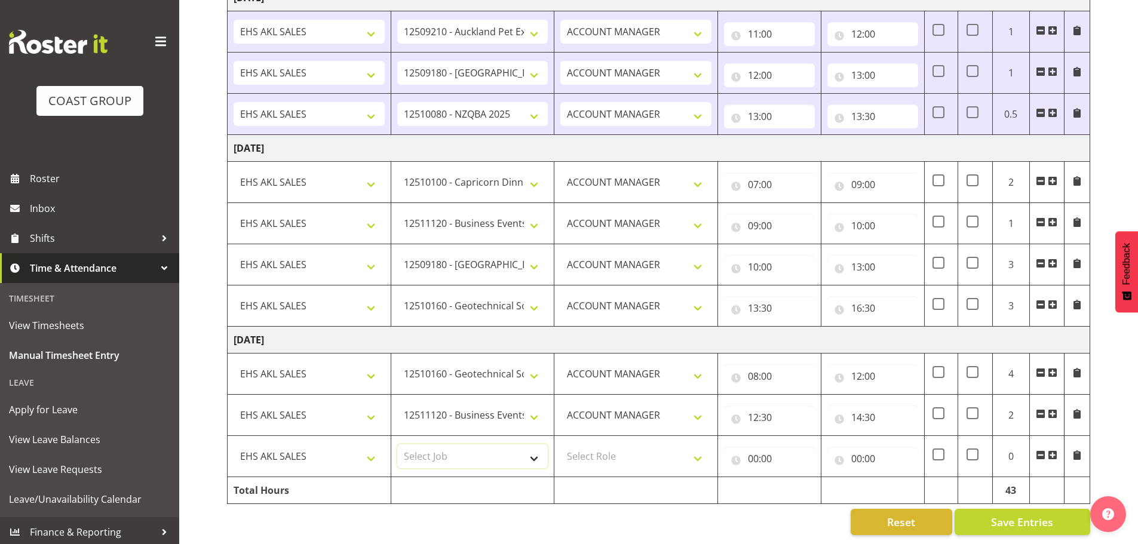
click at [424, 456] on select "Select Job 1 Carlton Events 1 [PERSON_NAME][GEOGRAPHIC_DATA] 1 [PERSON_NAME][GE…" at bounding box center [472, 457] width 151 height 24
select select "10588"
click at [397, 445] on select "Select Job 1 Carlton Events 1 [PERSON_NAME][GEOGRAPHIC_DATA] 1 [PERSON_NAME][GE…" at bounding box center [472, 457] width 151 height 24
click at [618, 453] on select "Select Role ACCOUNT MANAGER Account Manager" at bounding box center [635, 457] width 151 height 24
select select "197"
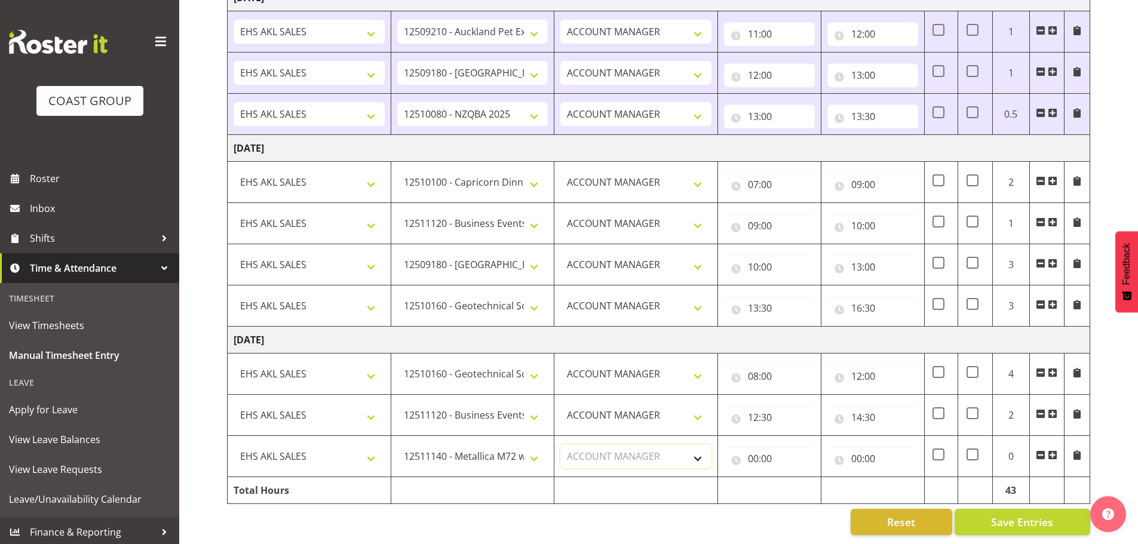
click at [560, 445] on select "Select Role ACCOUNT MANAGER Account Manager" at bounding box center [635, 457] width 151 height 24
click at [758, 450] on input "00:00" at bounding box center [769, 459] width 91 height 24
click at [803, 479] on select "00 01 02 03 04 05 06 07 08 09 10 11 12 13 14 15 16 17 18 19 20 21 22 23" at bounding box center [805, 490] width 27 height 24
select select "14"
click at [792, 478] on select "00 01 02 03 04 05 06 07 08 09 10 11 12 13 14 15 16 17 18 19 20 21 22 23" at bounding box center [805, 490] width 27 height 24
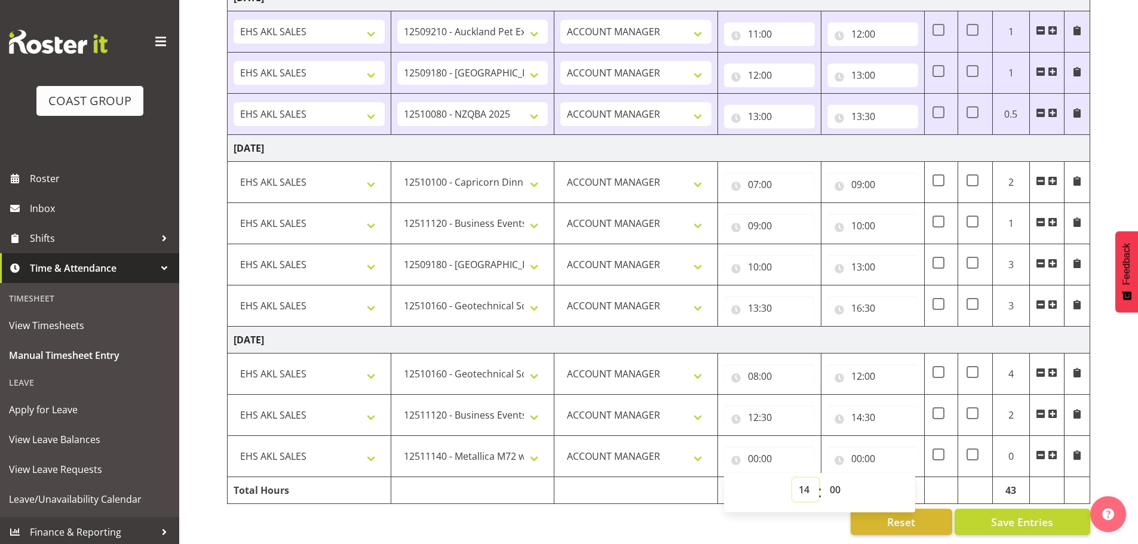
type input "14:00"
click at [824, 478] on select "00 01 02 03 04 05 06 07 08 09 10 11 12 13 14 15 16 17 18 19 20 21 22 23 24 25 2…" at bounding box center [836, 490] width 27 height 24
select select "30"
click at [823, 478] on select "00 01 02 03 04 05 06 07 08 09 10 11 12 13 14 15 16 17 18 19 20 21 22 23 24 25 2…" at bounding box center [836, 490] width 27 height 24
type input "14:30"
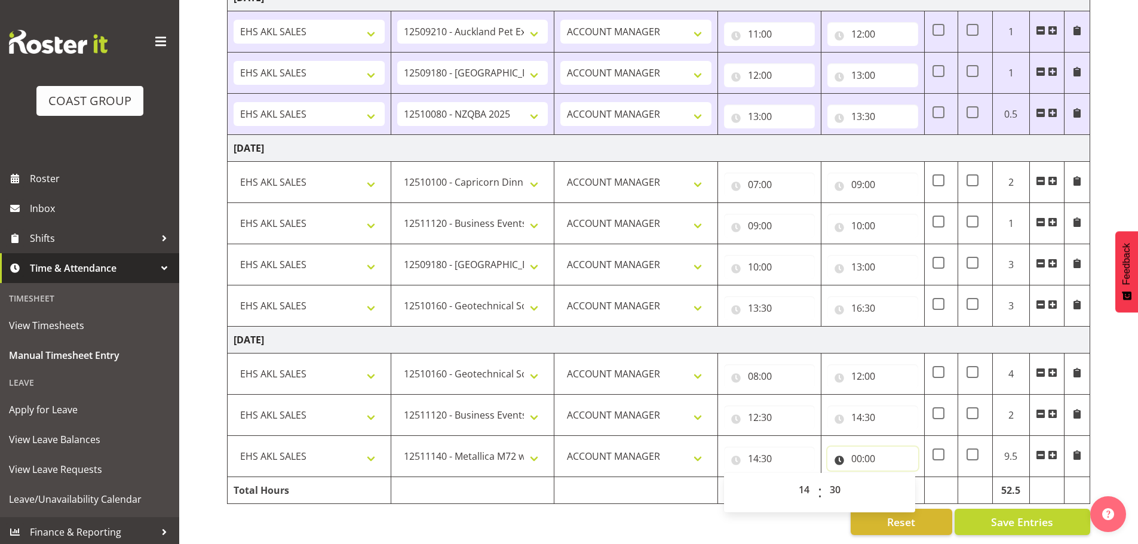
click at [856, 450] on input "00:00" at bounding box center [872, 459] width 91 height 24
click at [904, 479] on select "00 01 02 03 04 05 06 07 08 09 10 11 12 13 14 15 16 17 18 19 20 21 22 23" at bounding box center [909, 490] width 27 height 24
select select "16"
click at [896, 478] on select "00 01 02 03 04 05 06 07 08 09 10 11 12 13 14 15 16 17 18 19 20 21 22 23" at bounding box center [909, 490] width 27 height 24
type input "16:00"
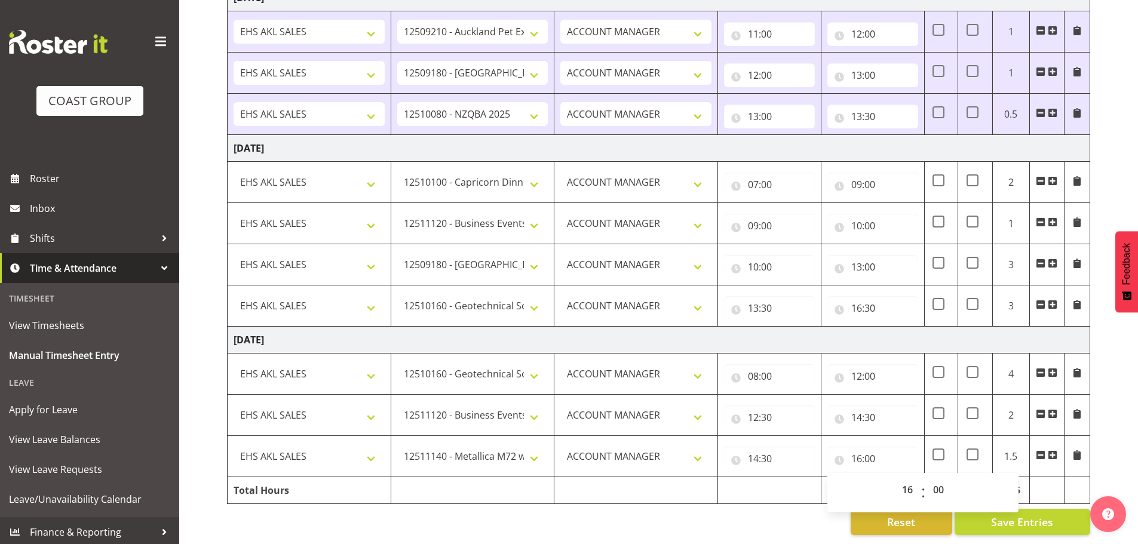
click at [732, 477] on td at bounding box center [769, 490] width 103 height 27
click at [995, 514] on span "Save Entries" at bounding box center [1022, 522] width 62 height 16
